Goal: Communication & Community: Participate in discussion

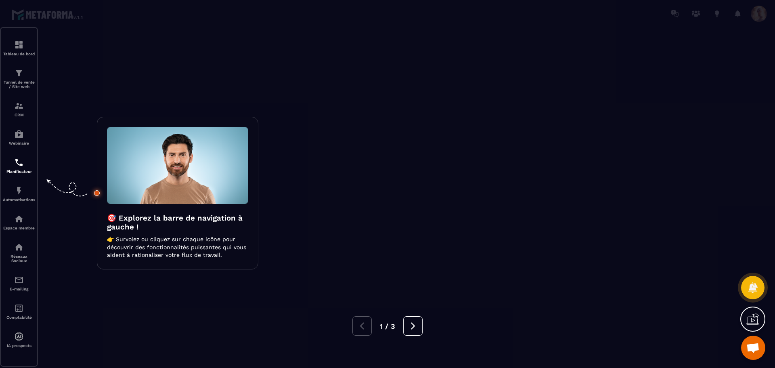
scroll to position [611, 0]
click at [295, 273] on div at bounding box center [387, 184] width 775 height 368
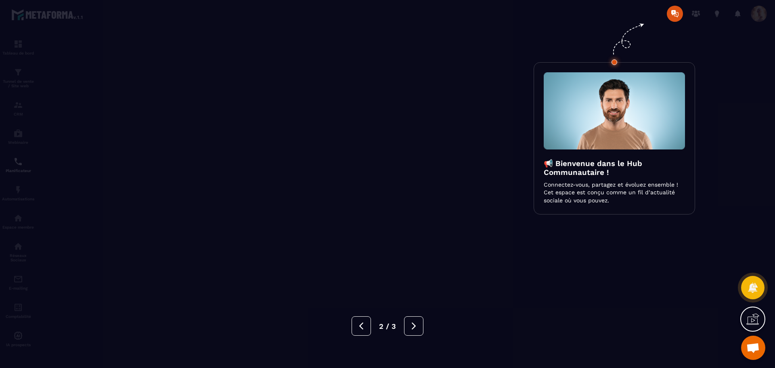
drag, startPoint x: 741, startPoint y: 180, endPoint x: 742, endPoint y: 184, distance: 4.3
click at [741, 181] on div at bounding box center [387, 184] width 775 height 368
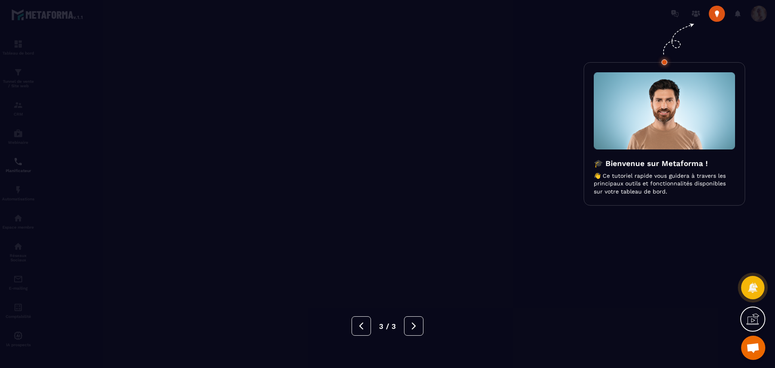
click at [759, 349] on span "Ouvrir le chat" at bounding box center [753, 347] width 24 height 24
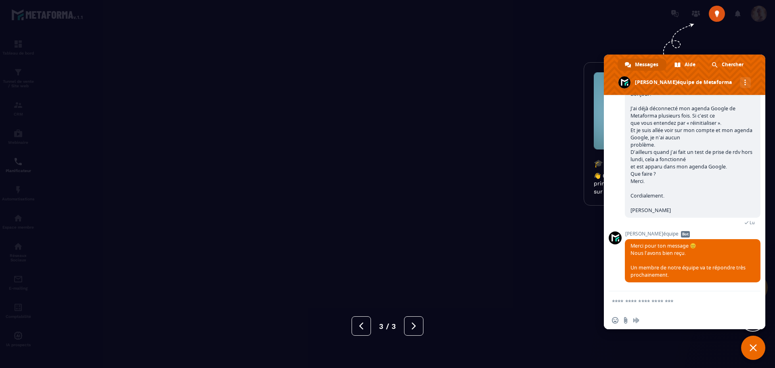
click at [544, 281] on div at bounding box center [387, 184] width 775 height 368
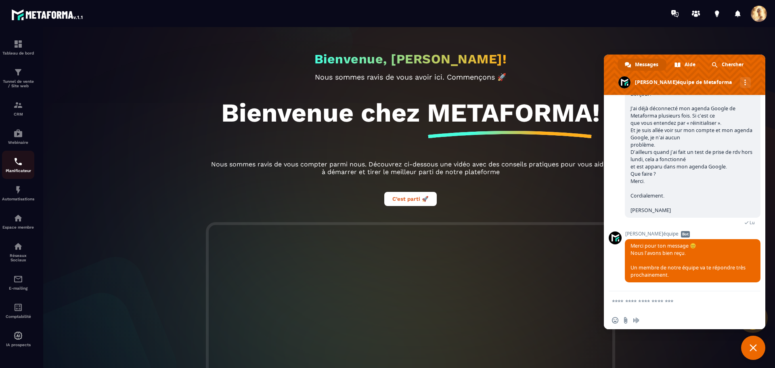
click at [18, 163] on img at bounding box center [18, 162] width 10 height 10
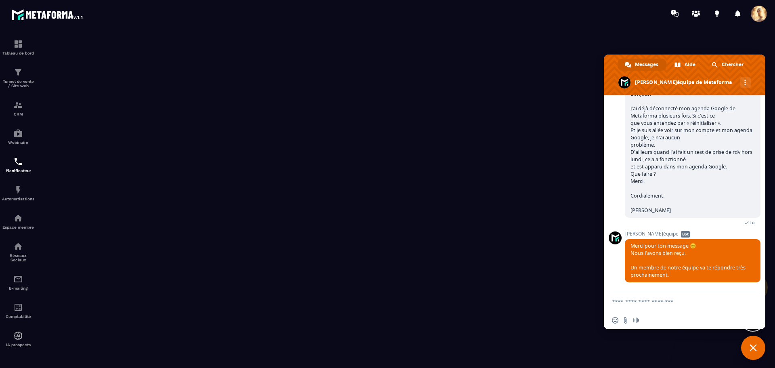
drag, startPoint x: 753, startPoint y: 351, endPoint x: 615, endPoint y: 283, distance: 153.6
click at [753, 350] on span "Fermer le chat" at bounding box center [752, 347] width 7 height 7
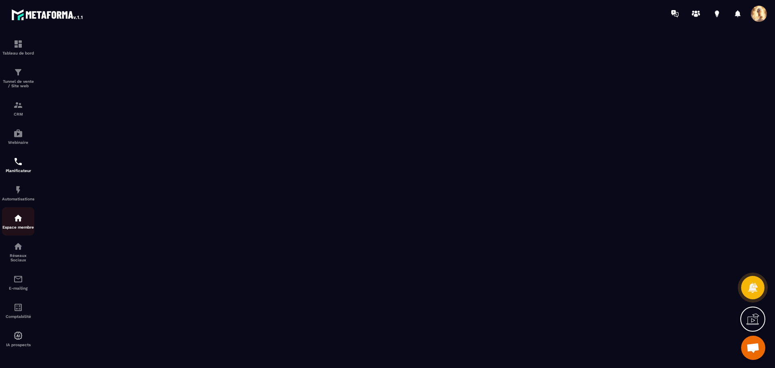
click at [13, 222] on div "Espace membre" at bounding box center [18, 221] width 32 height 16
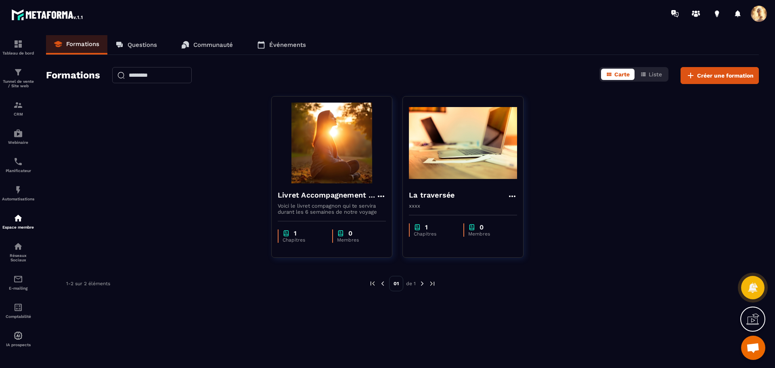
click at [217, 44] on p "Communauté" at bounding box center [213, 44] width 40 height 7
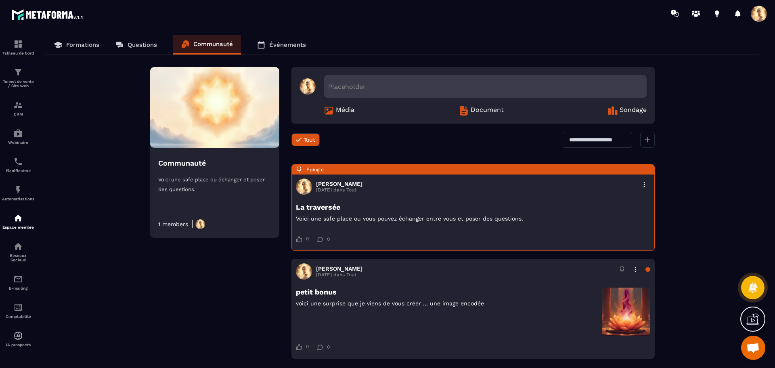
click at [647, 140] on icon at bounding box center [647, 140] width 6 height 6
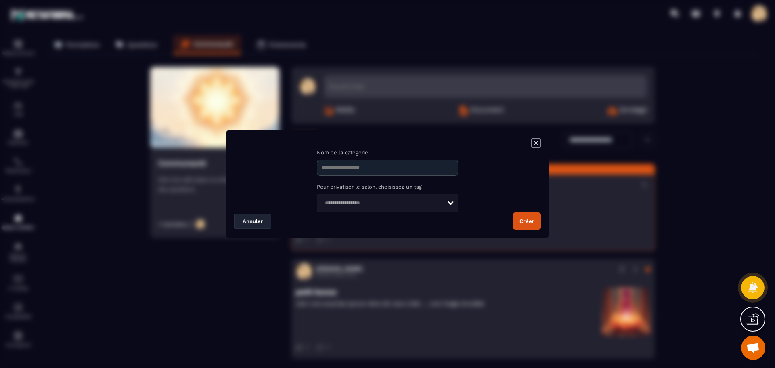
click at [431, 165] on input "Modal window" at bounding box center [387, 167] width 141 height 16
click at [450, 204] on icon "Search for option" at bounding box center [451, 203] width 6 height 4
click at [451, 204] on icon "Search for option" at bounding box center [451, 203] width 6 height 4
click at [535, 143] on icon "Modal window" at bounding box center [536, 143] width 10 height 10
